Goal: Task Accomplishment & Management: Use online tool/utility

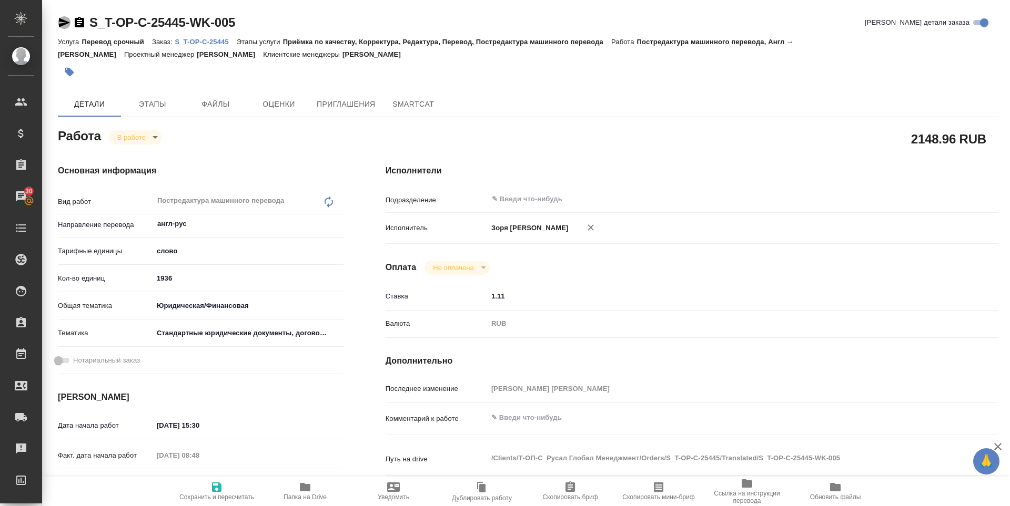
click at [63, 25] on icon "button" at bounding box center [64, 22] width 11 height 9
click at [142, 140] on body "🙏 .cls-1 fill:#fff; AWATERA [PERSON_NAME] Спецификации Заказы 30 Чаты Todo Прое…" at bounding box center [505, 253] width 1010 height 506
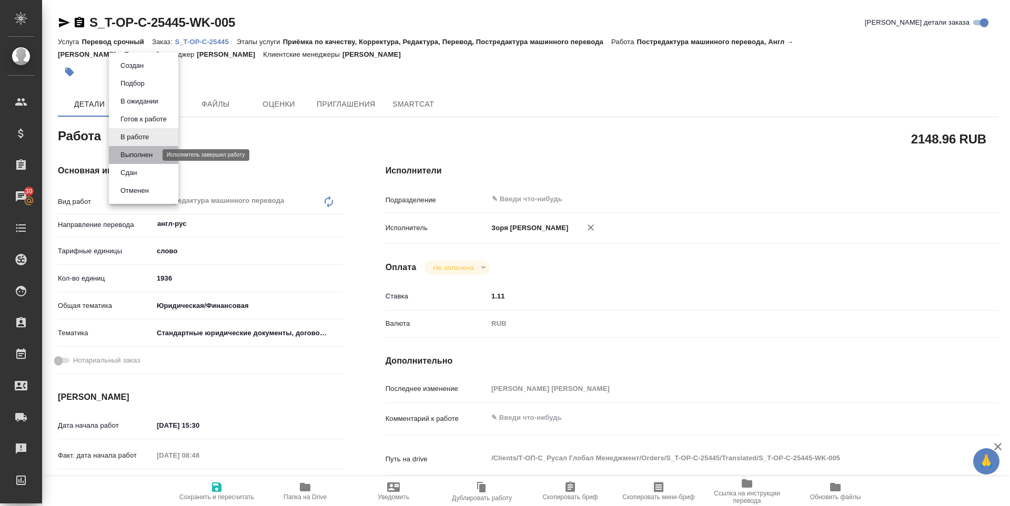
click at [141, 151] on button "Выполнен" at bounding box center [136, 155] width 38 height 12
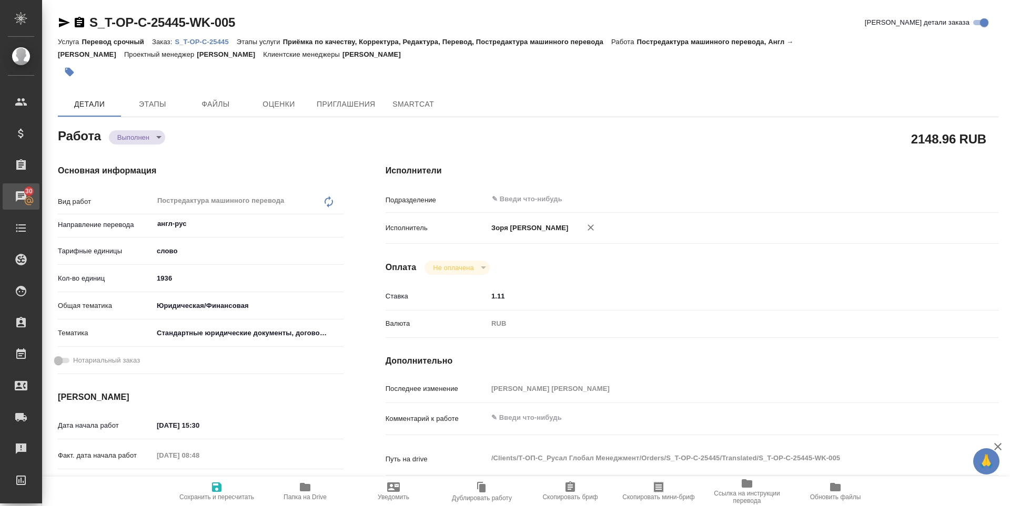
type textarea "x"
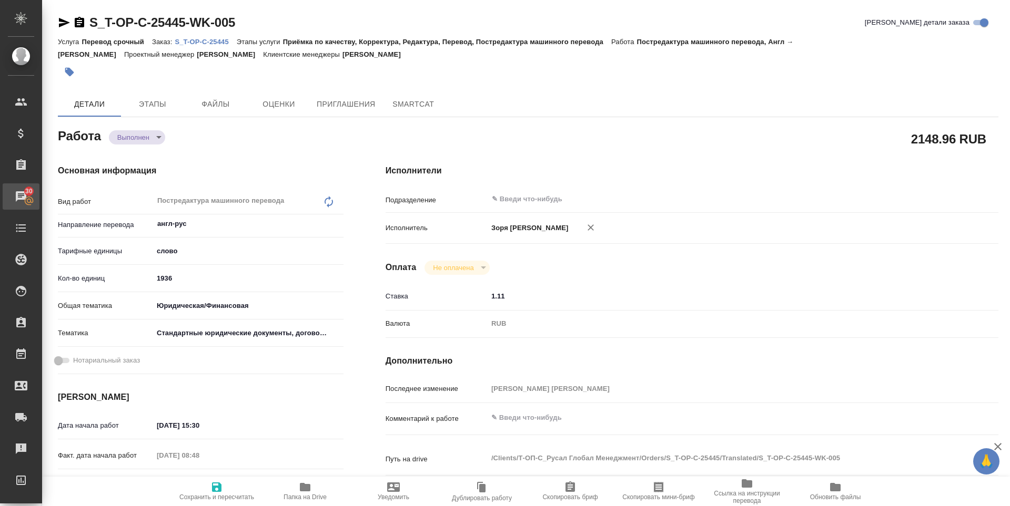
type textarea "x"
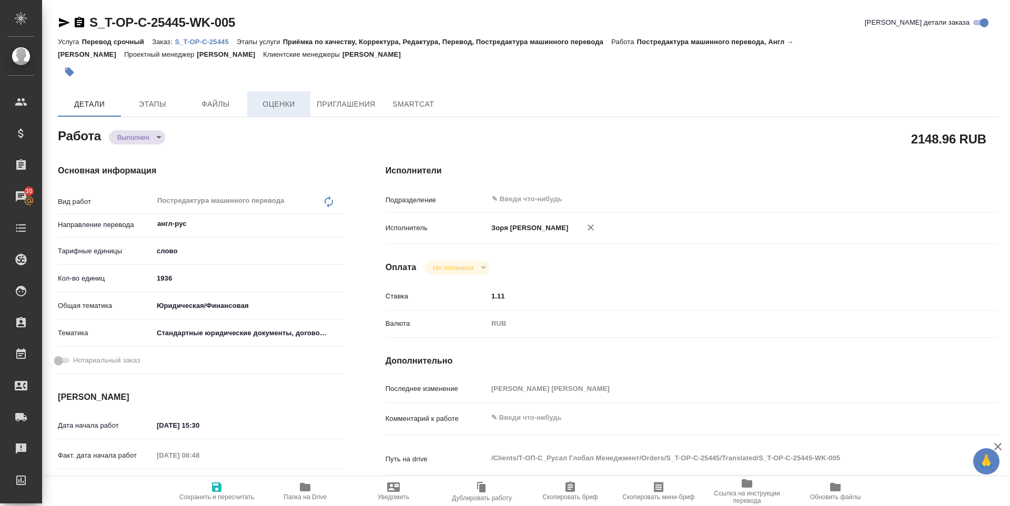
type textarea "x"
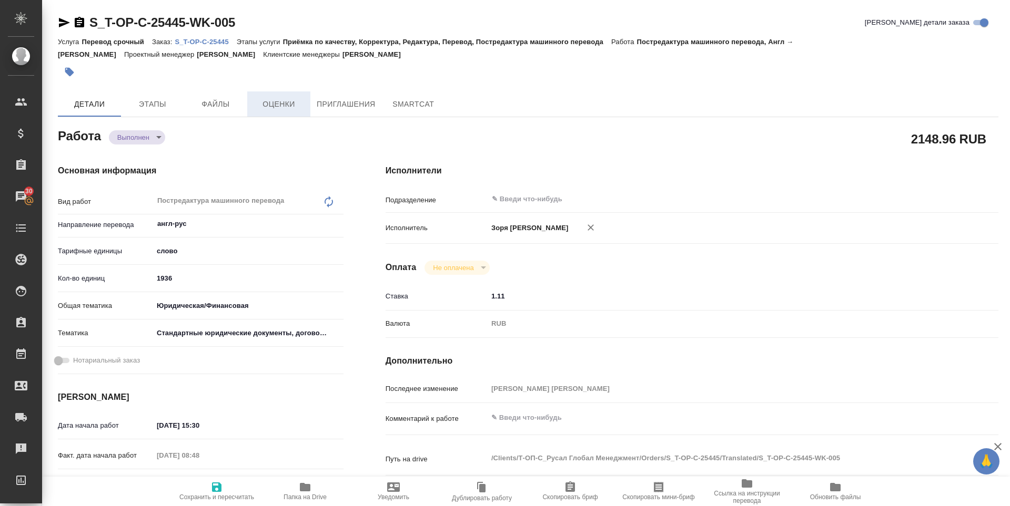
type textarea "x"
